Goal: Task Accomplishment & Management: Manage account settings

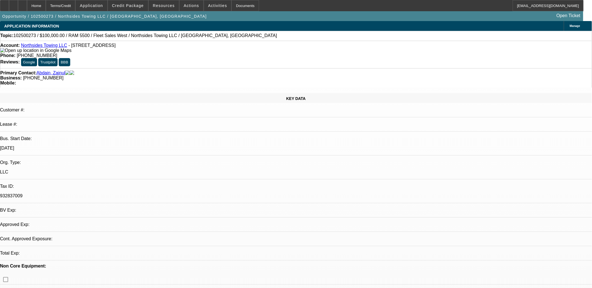
select select "0"
select select "0.1"
select select "0"
select select "2"
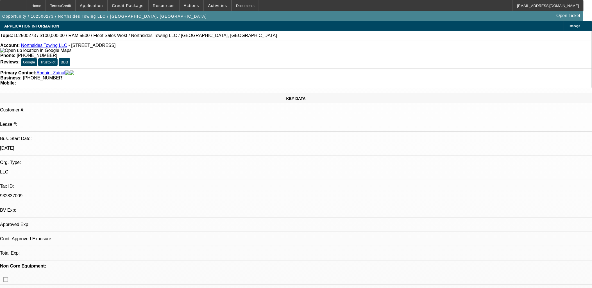
select select "0.1"
select select "1"
select select "2"
select select "4"
select select "1"
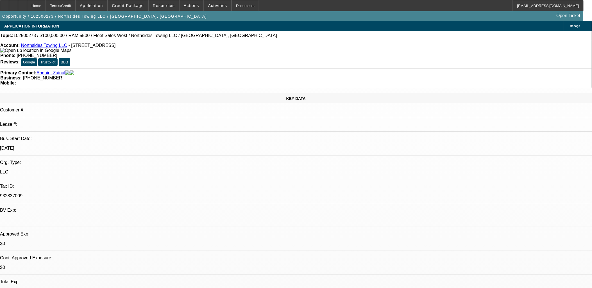
select select "2"
select select "4"
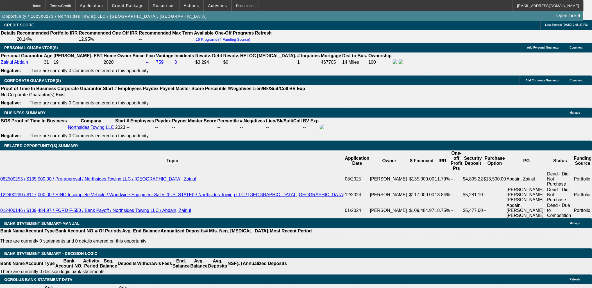
scroll to position [181, 0]
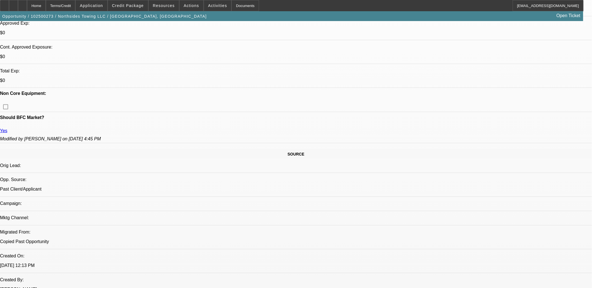
scroll to position [187, 0]
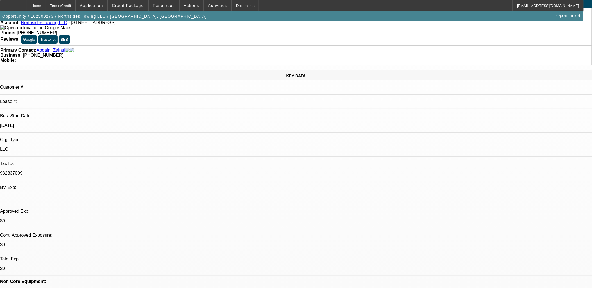
scroll to position [0, 0]
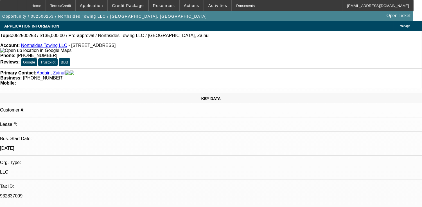
select select "0"
select select "2"
select select "0.1"
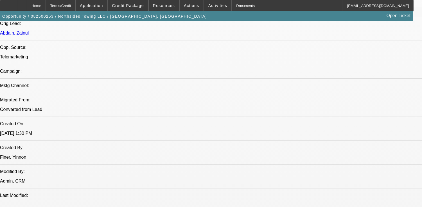
select select "1"
select select "2"
select select "4"
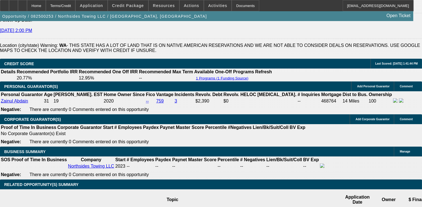
scroll to position [869, 0]
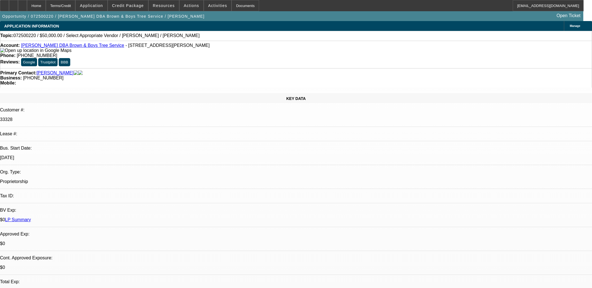
select select "0"
select select "2"
select select "0.1"
select select "4"
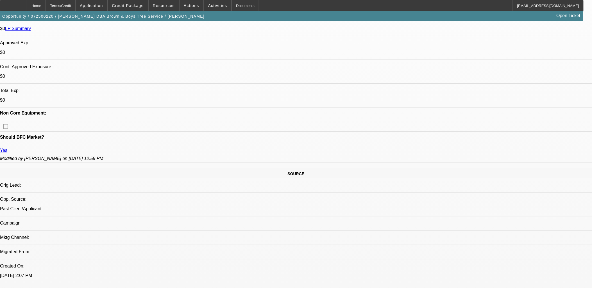
scroll to position [218, 0]
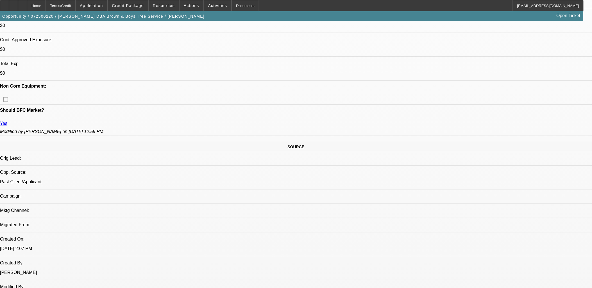
drag, startPoint x: 495, startPoint y: 185, endPoint x: 112, endPoint y: 91, distance: 394.6
drag, startPoint x: 112, startPoint y: 91, endPoint x: 96, endPoint y: 95, distance: 16.4
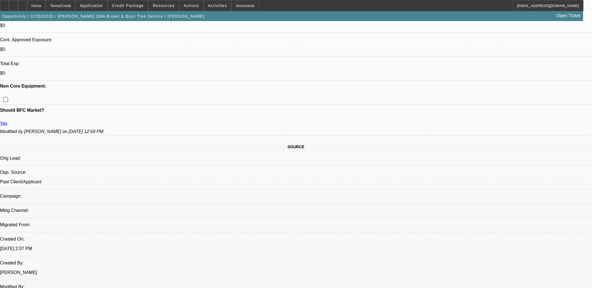
drag, startPoint x: 134, startPoint y: 113, endPoint x: 317, endPoint y: 198, distance: 202.0
drag, startPoint x: 318, startPoint y: 199, endPoint x: 5, endPoint y: 29, distance: 355.6
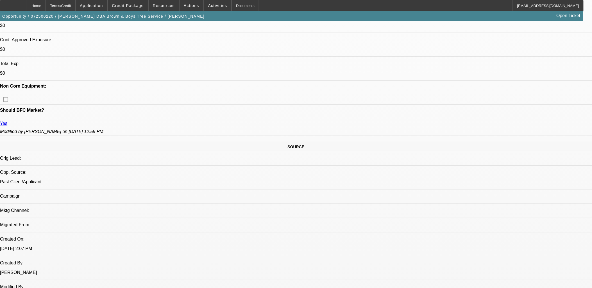
drag, startPoint x: 5, startPoint y: 29, endPoint x: 389, endPoint y: 239, distance: 437.4
drag, startPoint x: 389, startPoint y: 239, endPoint x: 382, endPoint y: 243, distance: 8.2
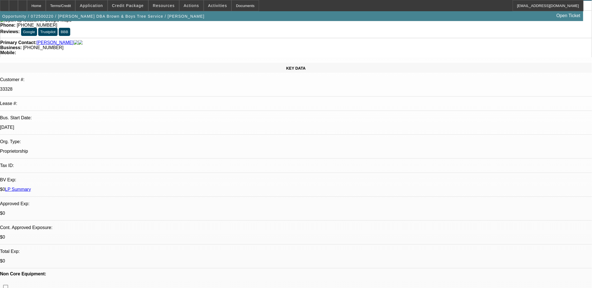
scroll to position [0, 0]
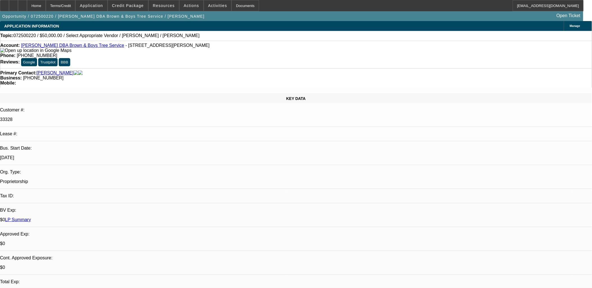
drag, startPoint x: 173, startPoint y: 109, endPoint x: 176, endPoint y: 112, distance: 4.6
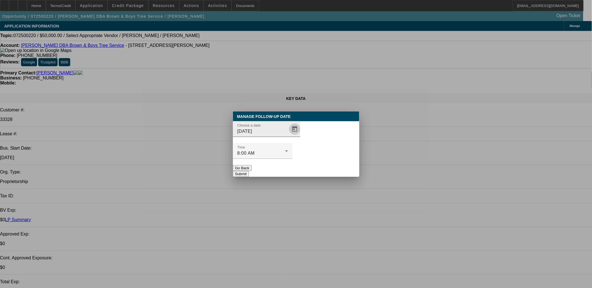
click at [288, 136] on span "Open calendar" at bounding box center [294, 128] width 13 height 13
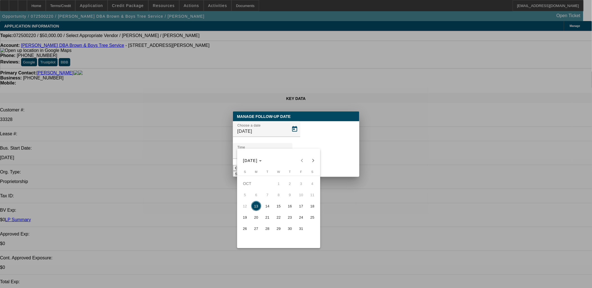
click at [263, 218] on span "21" at bounding box center [267, 217] width 10 height 10
type input "10/21/2025"
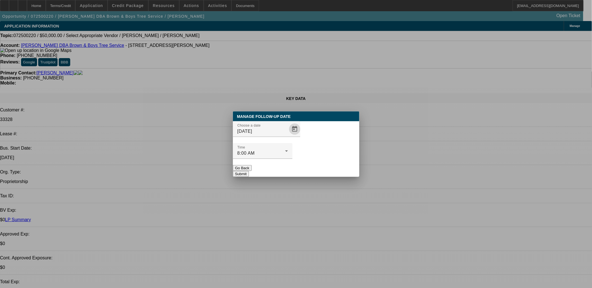
click at [249, 171] on button "Submit" at bounding box center [241, 174] width 16 height 6
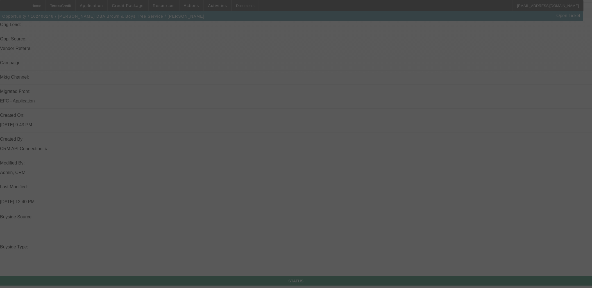
scroll to position [359, 0]
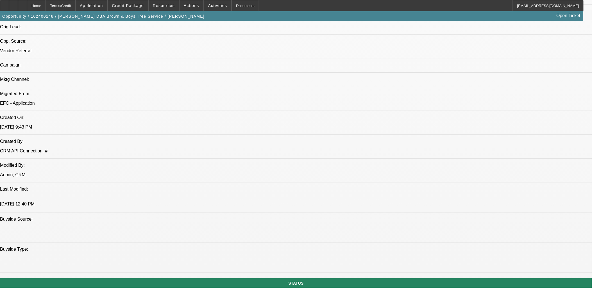
select select "0"
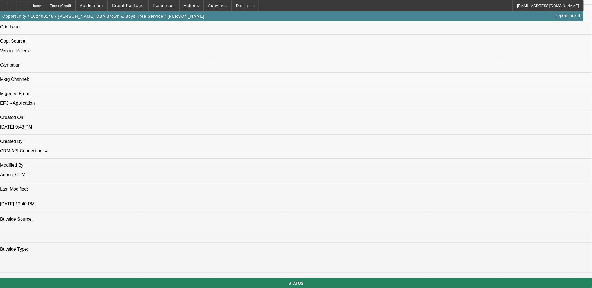
select select "2"
select select "0"
select select "0.1"
select select "0"
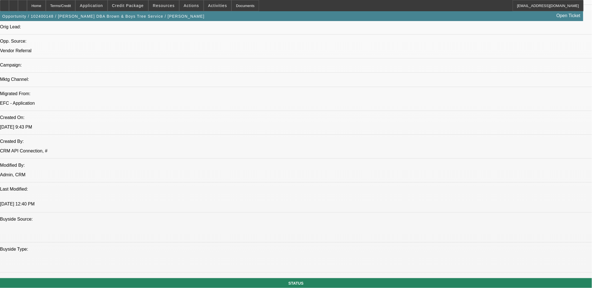
select select "1"
select select "6"
select select "1"
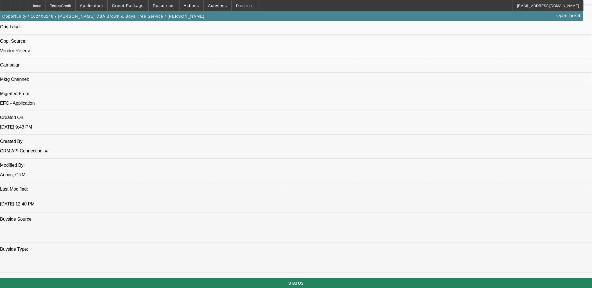
select select "6"
select select "1"
select select "2"
select select "6"
select select "1"
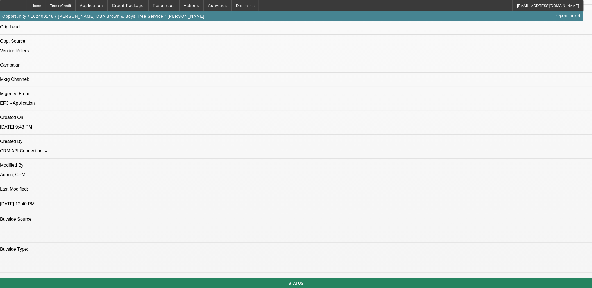
select select "1"
select select "6"
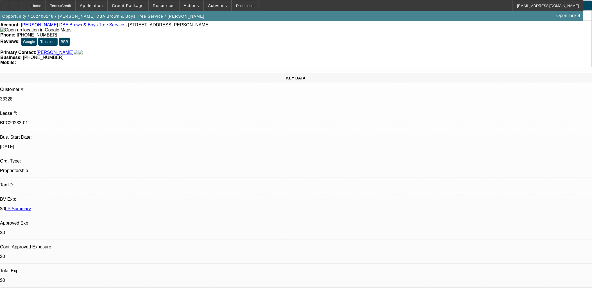
scroll to position [0, 0]
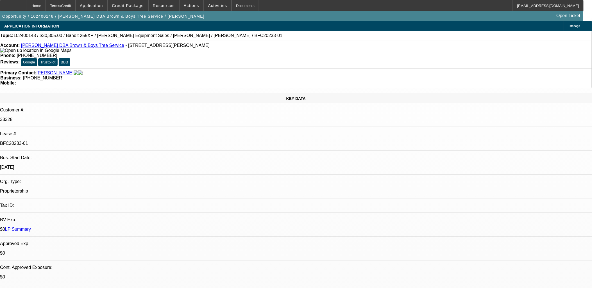
drag, startPoint x: 107, startPoint y: 96, endPoint x: 66, endPoint y: 95, distance: 40.8
click at [66, 131] on div "Lease #: BFC20233-01" at bounding box center [296, 140] width 592 height 19
copy div "BFC20233-01"
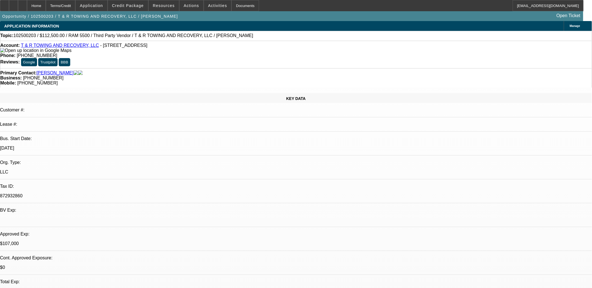
select select "0"
select select "0.1"
select select "0"
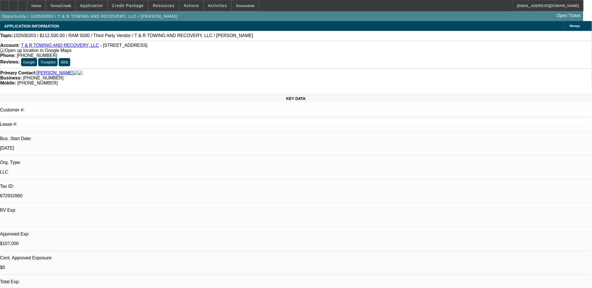
select select "0"
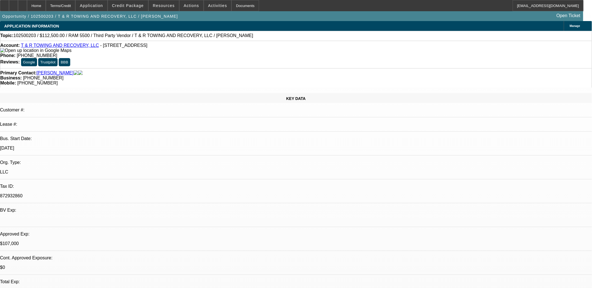
select select "0"
select select "1"
select select "3"
select select "6"
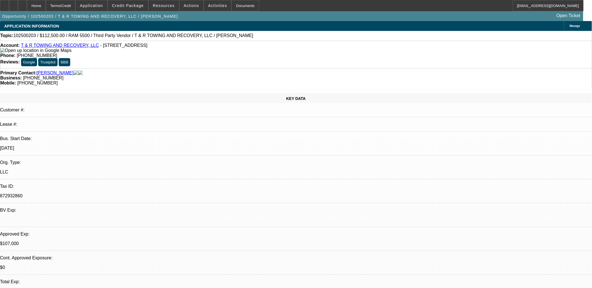
select select "1"
select select "3"
select select "6"
select select "1"
select select "3"
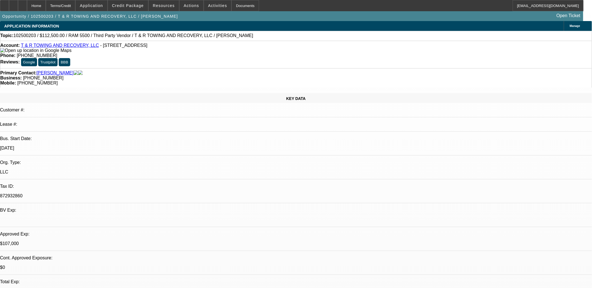
select select "6"
select select "1"
select select "3"
select select "6"
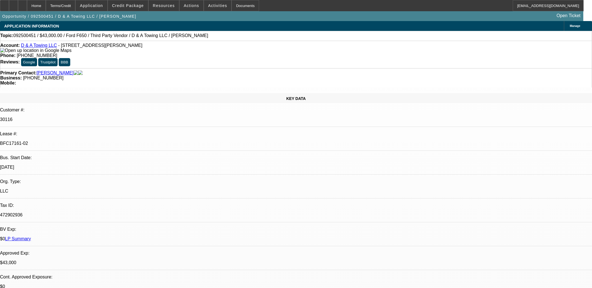
select select "0"
select select "3"
select select "0"
select select "6"
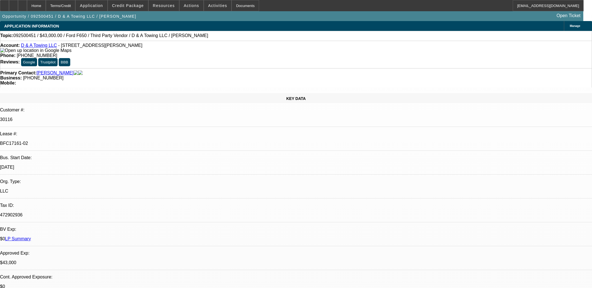
select select "0"
select select "3"
select select "0.2"
select select "17"
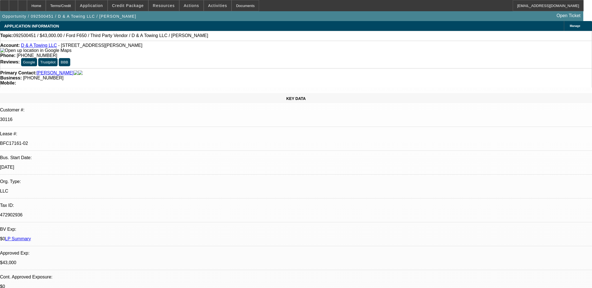
select select "0"
select select "3"
select select "0.15"
select select "16"
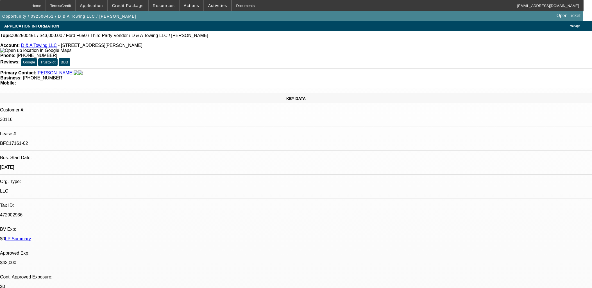
select select "0"
select select "3"
select select "0.1"
select select "4"
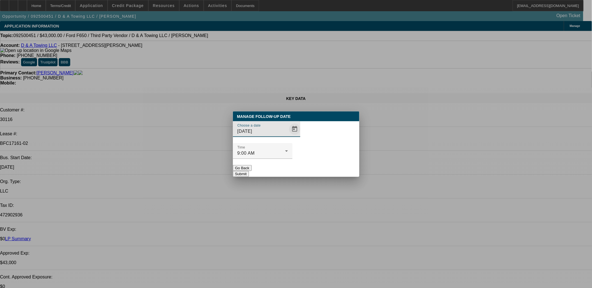
click at [288, 136] on span "Open calendar" at bounding box center [294, 128] width 13 height 13
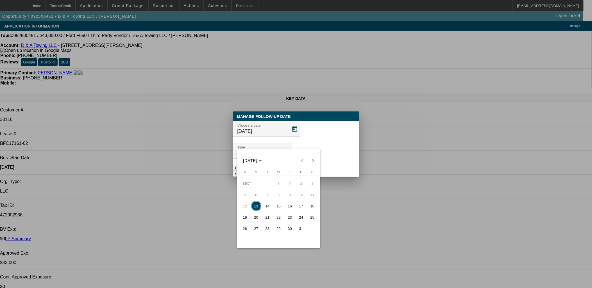
click at [269, 205] on span "14" at bounding box center [267, 206] width 10 height 10
type input "10/14/2025"
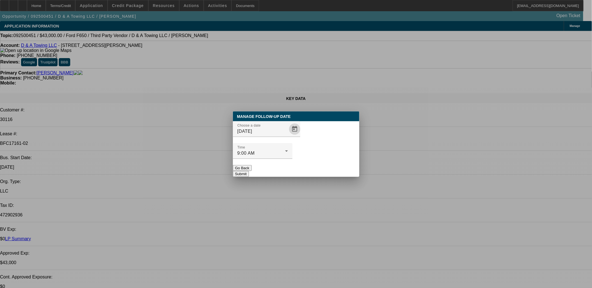
click at [249, 171] on button "Submit" at bounding box center [241, 174] width 16 height 6
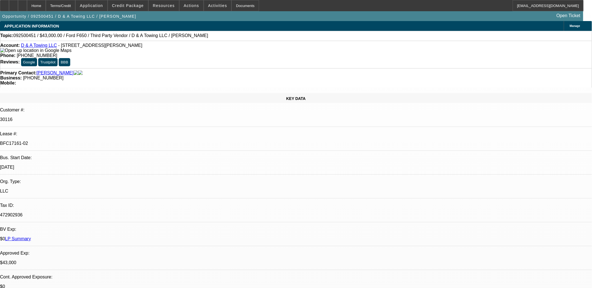
scroll to position [2014, 0]
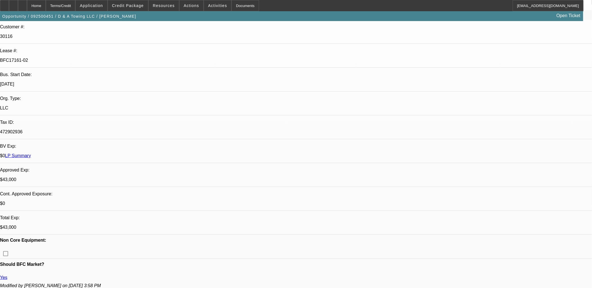
scroll to position [0, 0]
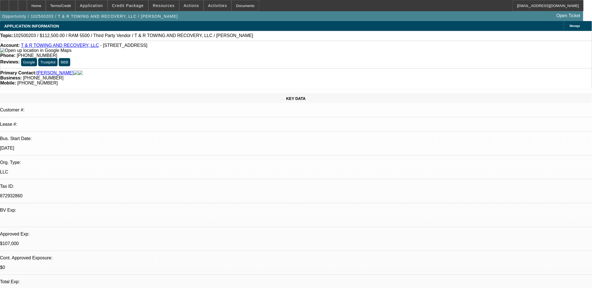
select select "0"
select select "0.1"
select select "0"
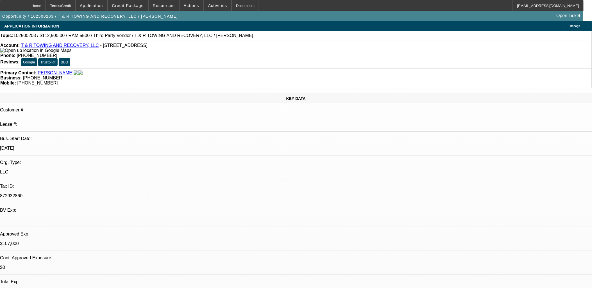
select select "0"
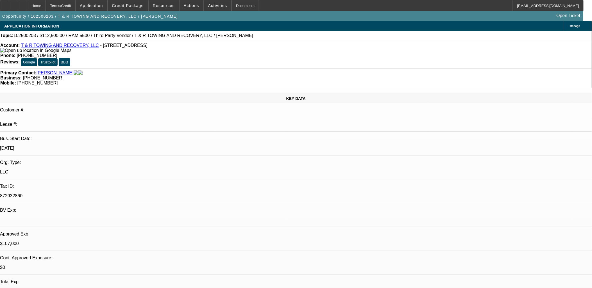
select select "0"
select select "1"
select select "3"
select select "6"
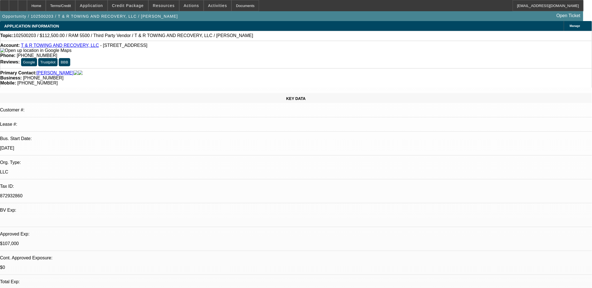
select select "1"
select select "3"
select select "6"
select select "1"
select select "3"
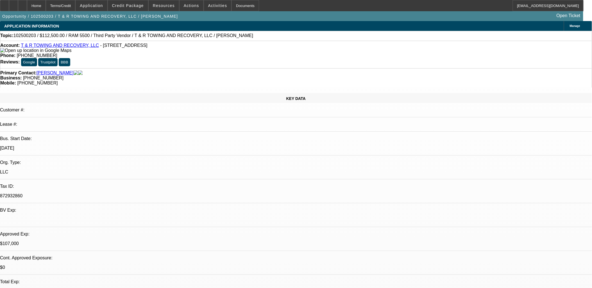
select select "6"
select select "1"
select select "3"
select select "6"
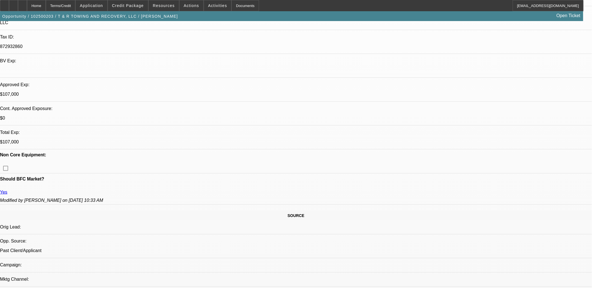
scroll to position [62, 0]
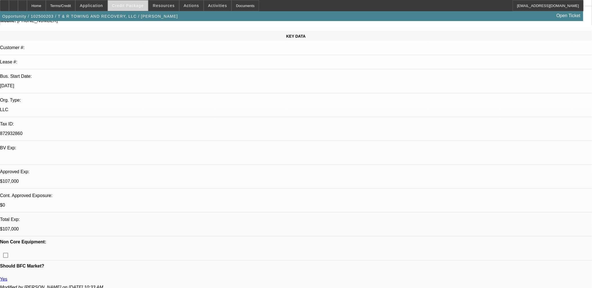
drag, startPoint x: 130, startPoint y: 4, endPoint x: 133, endPoint y: 8, distance: 5.3
click at [130, 4] on span "Credit Package" at bounding box center [128, 5] width 32 height 4
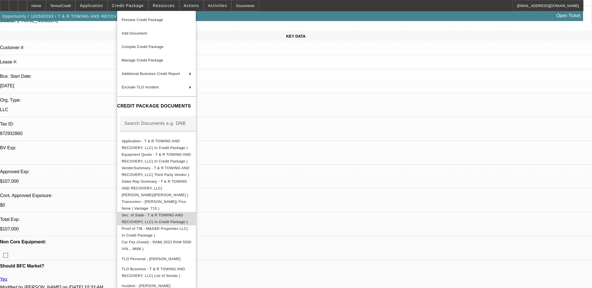
click at [142, 213] on span "Sec. of State - T & R TOWING AND RECOVERY, LLC( In Credit Package )" at bounding box center [155, 218] width 66 height 11
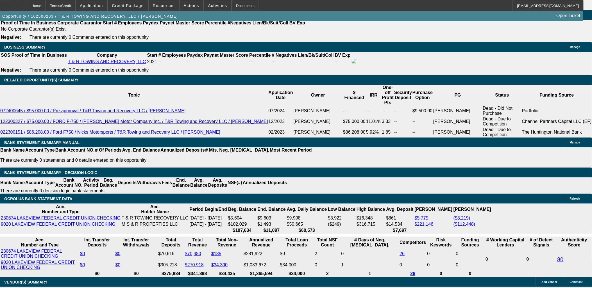
scroll to position [905, 0]
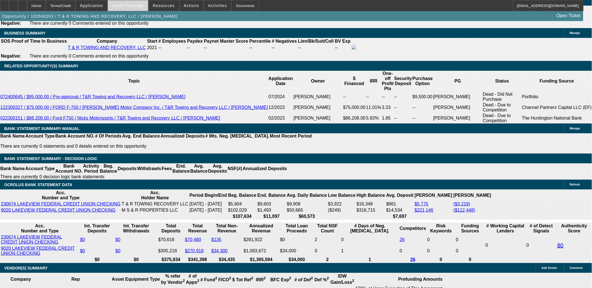
click at [141, 8] on span at bounding box center [128, 5] width 40 height 13
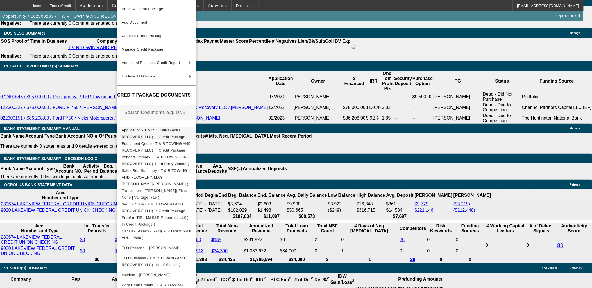
click at [168, 133] on span "Application - T & R TOWING AND RECOVERY, LLC( In Credit Package )" at bounding box center [155, 133] width 66 height 11
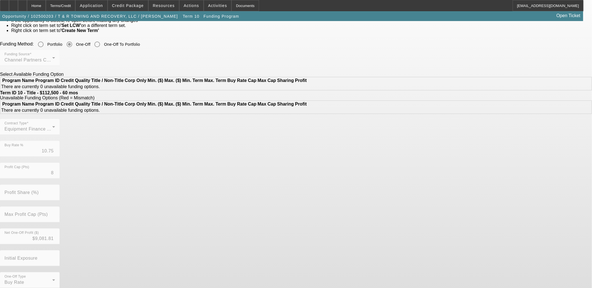
scroll to position [53, 0]
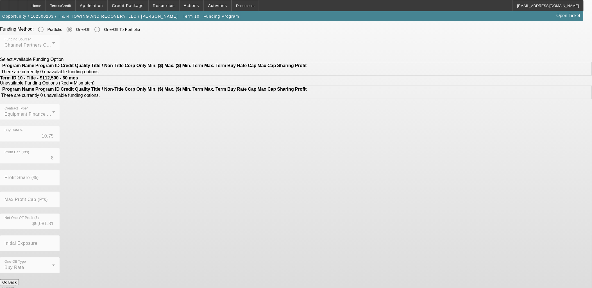
click at [19, 279] on button "Go Back" at bounding box center [9, 282] width 19 height 6
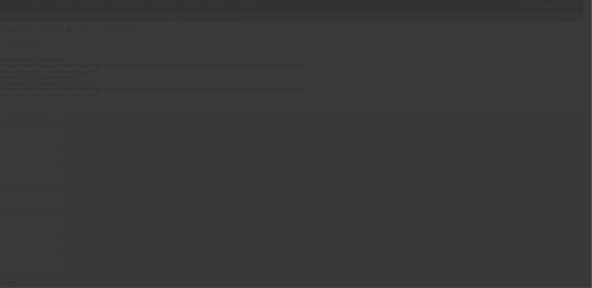
scroll to position [0, 0]
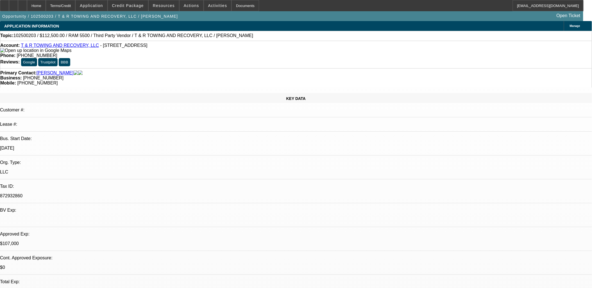
select select "0"
select select "3"
select select "0.1"
select select "6"
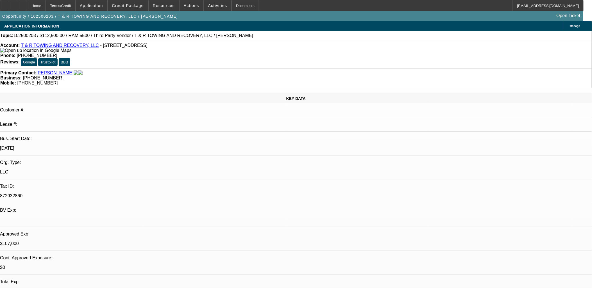
select select "0"
select select "3"
select select "0"
select select "6"
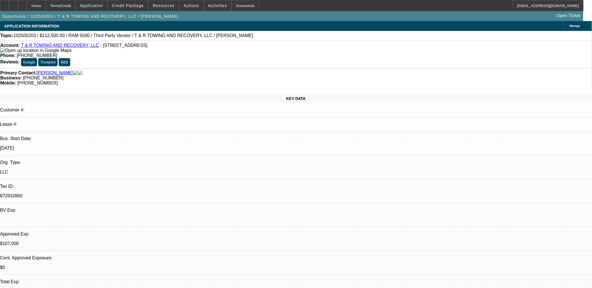
select select "0"
select select "3"
select select "0"
select select "6"
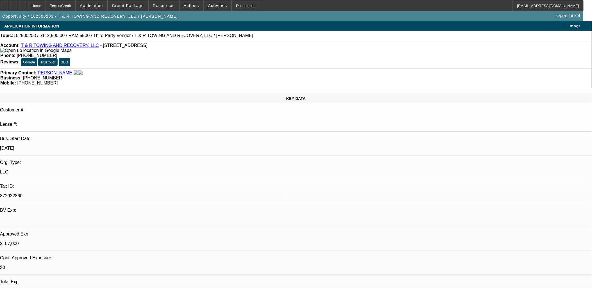
select select "0"
select select "3"
select select "0"
select select "6"
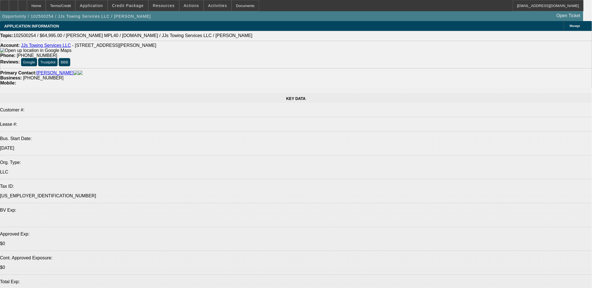
select select "0"
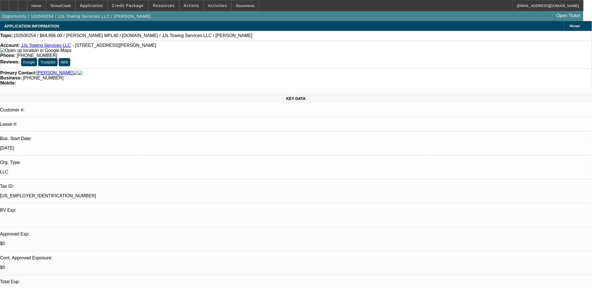
select select "0"
select select "0.1"
select select "0"
select select "0.1"
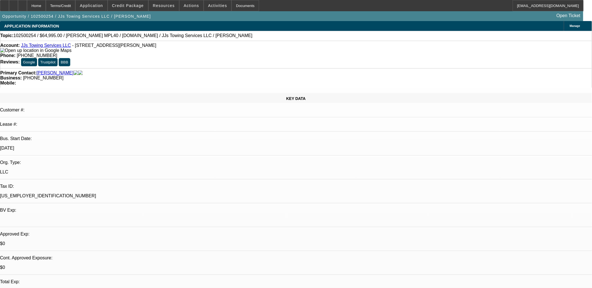
select select "0"
select select "0.1"
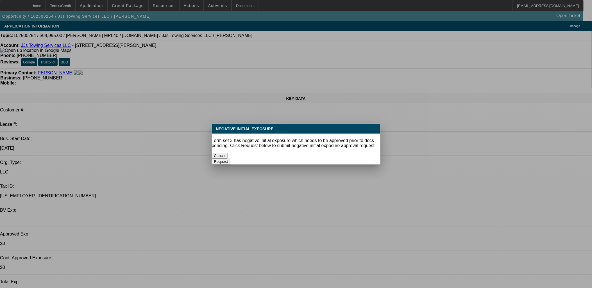
select select "1"
select select "4"
select select "1"
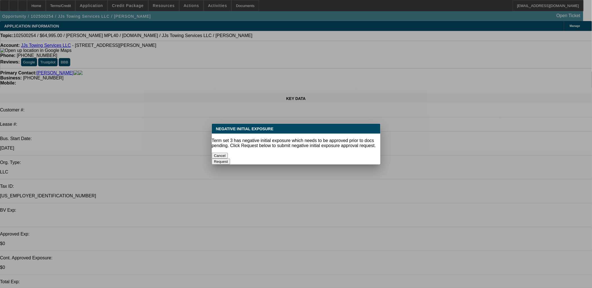
select select "4"
select select "1"
select select "4"
click at [257, 159] on div "Cancel" at bounding box center [296, 156] width 169 height 6
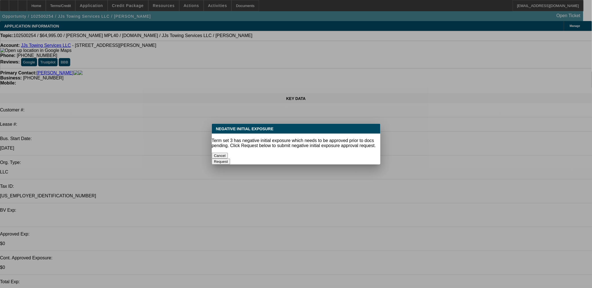
click at [228, 153] on button "Cancel" at bounding box center [220, 156] width 16 height 6
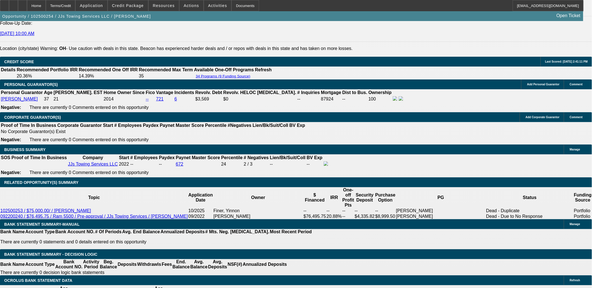
scroll to position [828, 0]
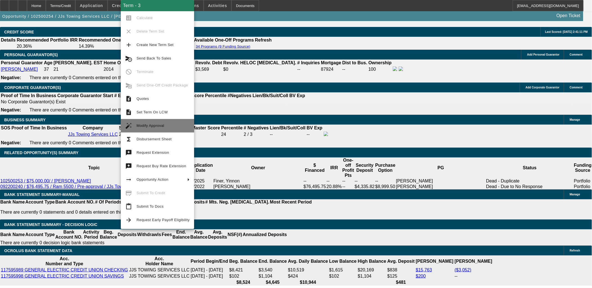
click at [162, 125] on span "Modify Approval" at bounding box center [150, 126] width 28 height 4
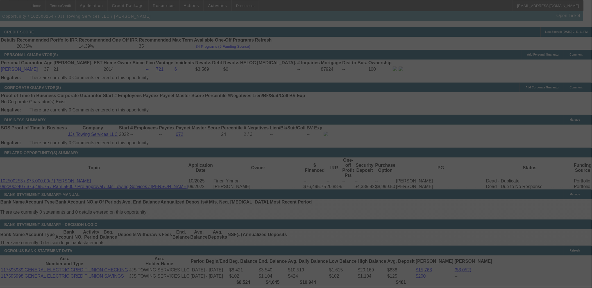
scroll to position [859, 0]
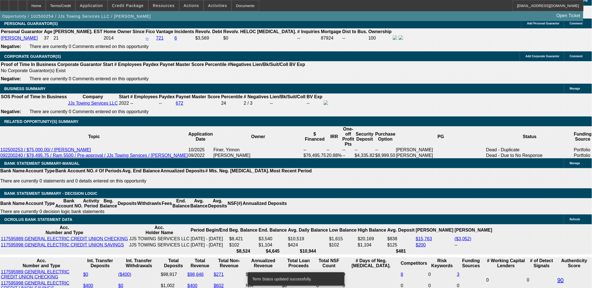
select select "0"
select select "0.1"
select select "4"
select select "0"
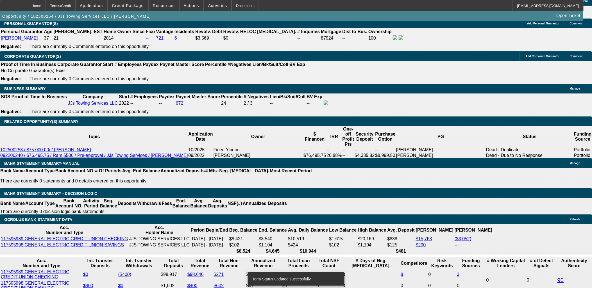
select select "0"
select select "0.1"
select select "4"
select select "0"
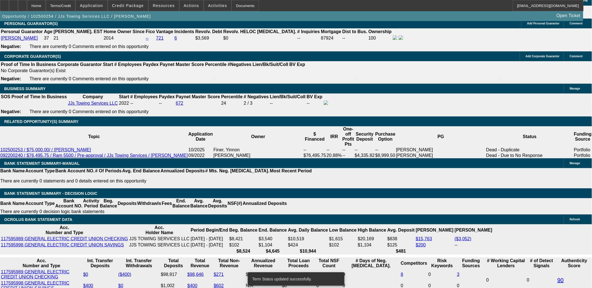
select select "0.1"
select select "4"
select select "0"
select select "0.1"
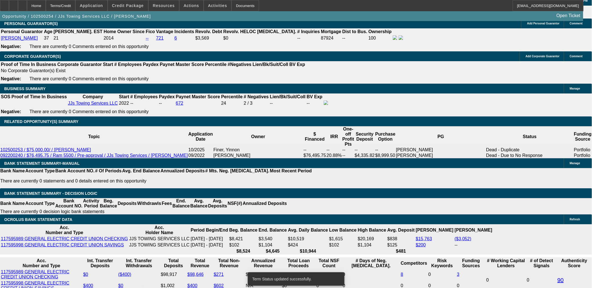
select select "4"
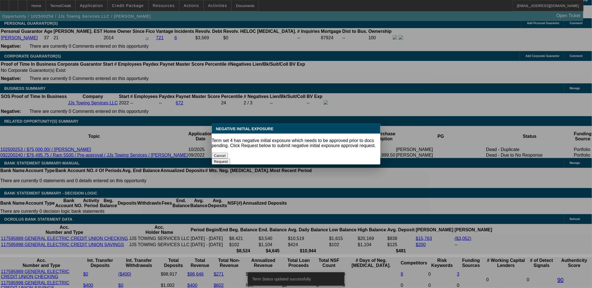
scroll to position [0, 0]
click at [228, 153] on button "Cancel" at bounding box center [220, 156] width 16 height 6
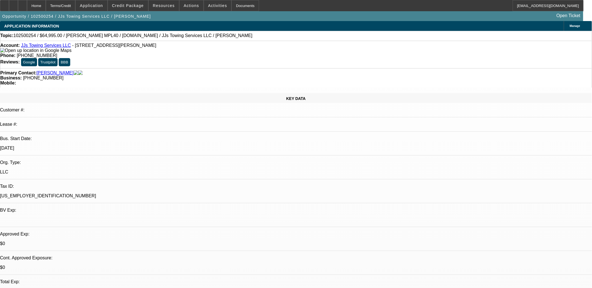
scroll to position [859, 0]
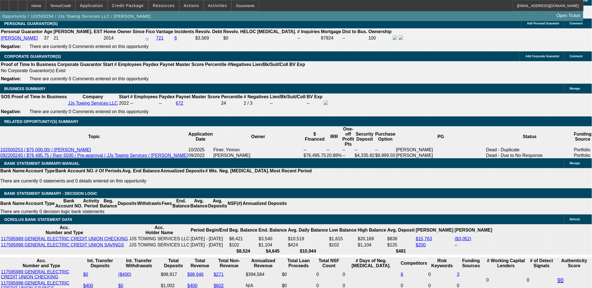
type input "UNKNOWN"
type input "1.1"
type input "$1,384.69"
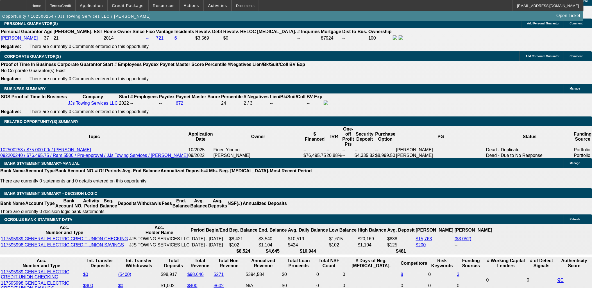
type input "16.1"
type input "$1,845.31"
type input "16.1"
drag, startPoint x: 103, startPoint y: 178, endPoint x: 136, endPoint y: 181, distance: 33.8
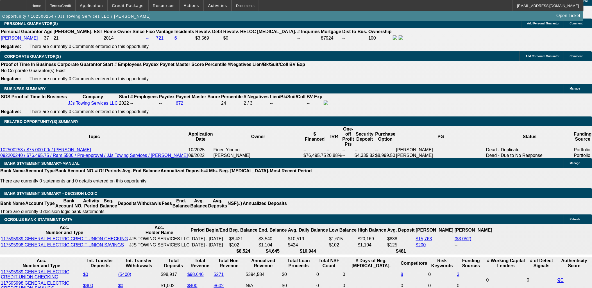
type input "1849"
type input "16.2"
type input "$1,849.99"
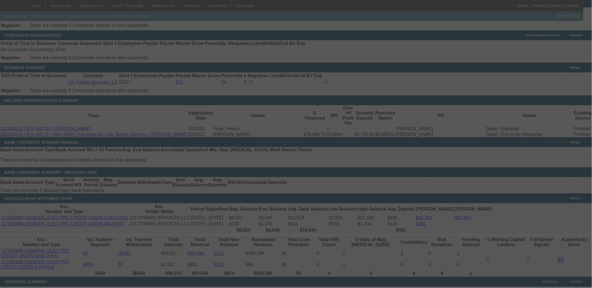
scroll to position [890, 0]
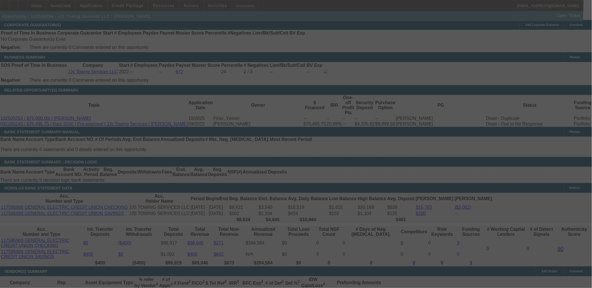
select select "0"
select select "0.1"
select select "4"
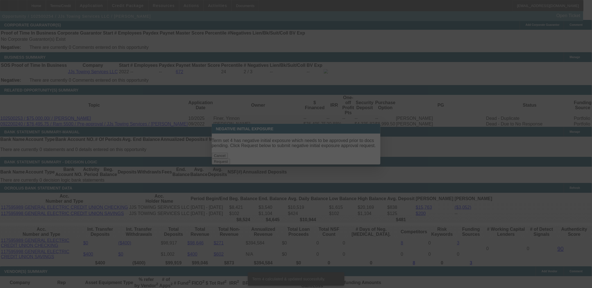
scroll to position [0, 0]
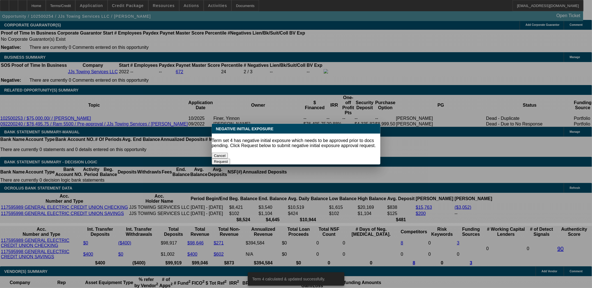
click at [228, 153] on button "Cancel" at bounding box center [220, 156] width 16 height 6
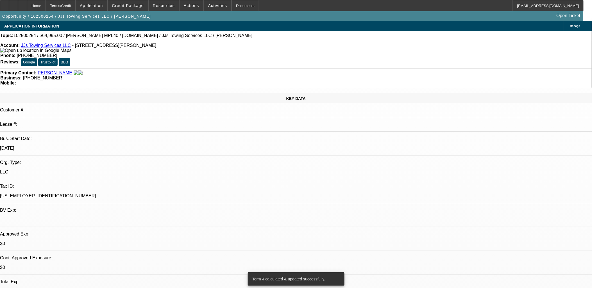
scroll to position [890, 0]
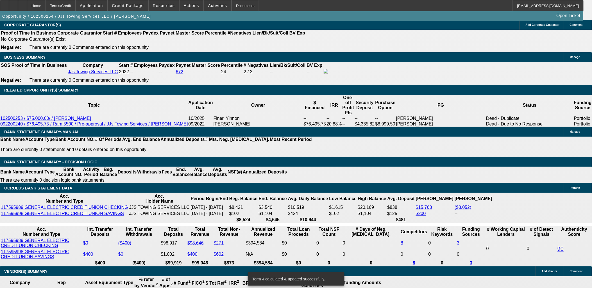
type input "UNKNOWN"
type input "17.2"
type input "$1,882.17"
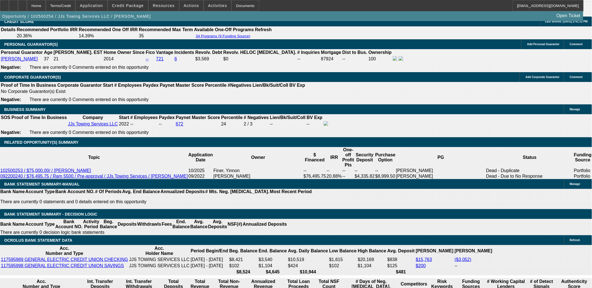
scroll to position [828, 0]
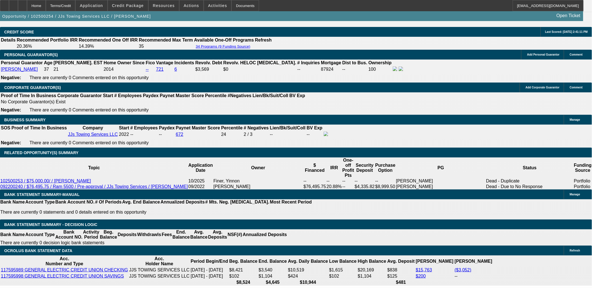
type input "17.2"
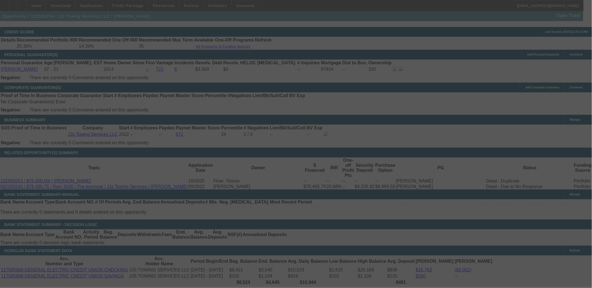
select select "0"
select select "0.1"
select select "4"
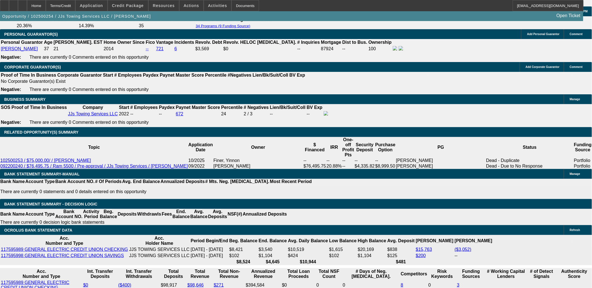
scroll to position [859, 0]
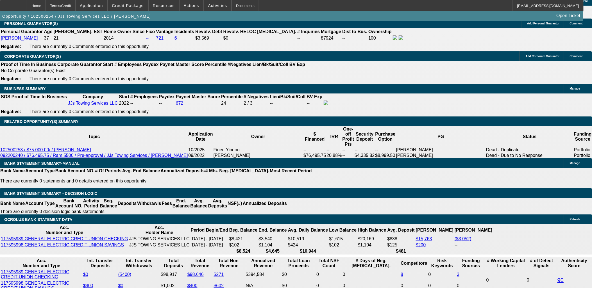
drag, startPoint x: 101, startPoint y: 175, endPoint x: 101, endPoint y: 177, distance: 2.9
drag, startPoint x: 100, startPoint y: 179, endPoint x: 226, endPoint y: 187, distance: 126.6
type input "1899."
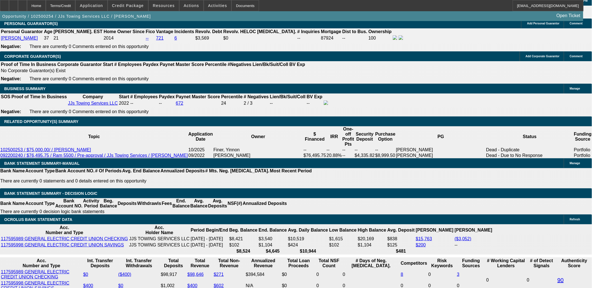
type input "UNKNOWN"
type input "17.7"
type input "$1,899.99"
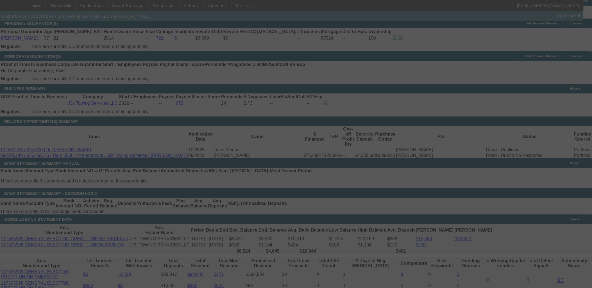
select select "0"
select select "0.1"
select select "4"
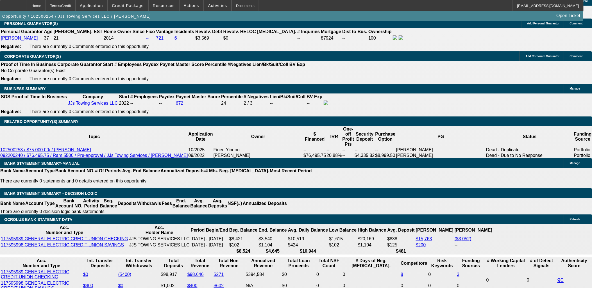
type input "$1,899.99"
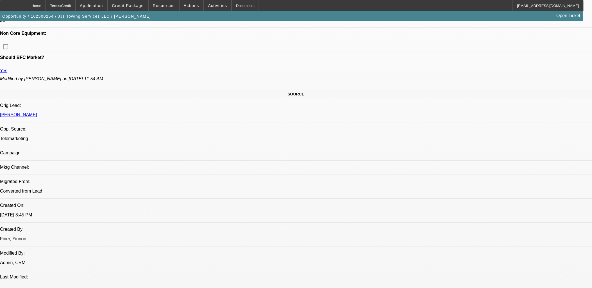
scroll to position [172, 0]
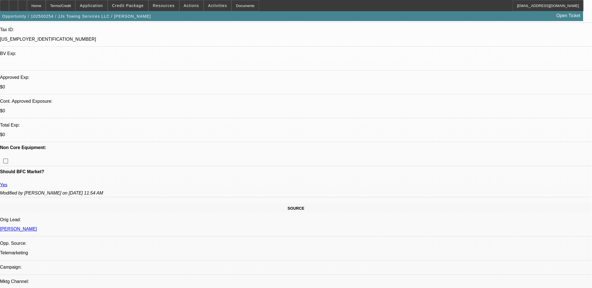
scroll to position [0, 0]
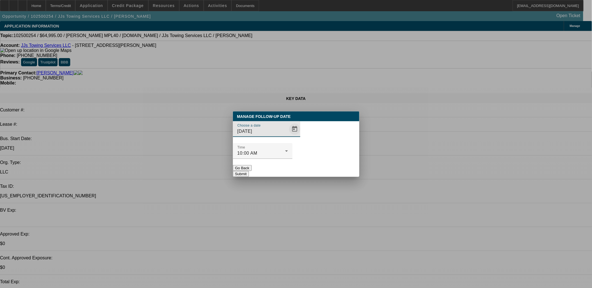
click at [288, 136] on span "Open calendar" at bounding box center [294, 128] width 13 height 13
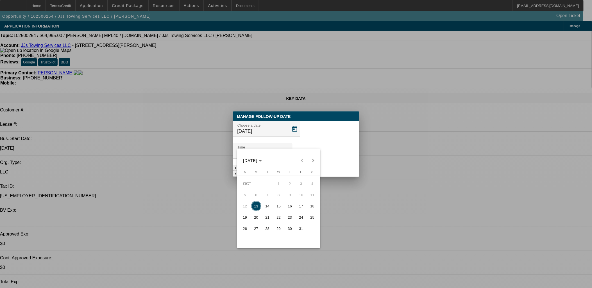
click at [286, 140] on div at bounding box center [296, 144] width 592 height 288
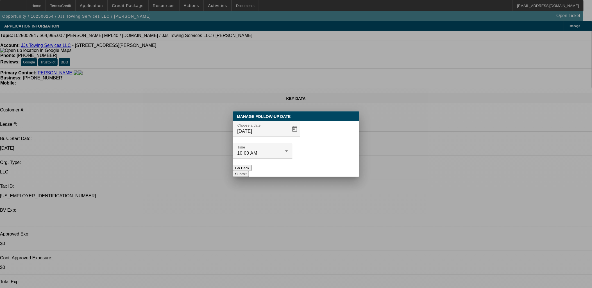
click at [249, 171] on button "Submit" at bounding box center [241, 174] width 16 height 6
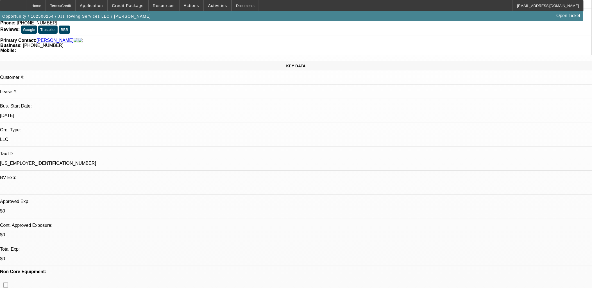
scroll to position [218, 0]
